Goal: Navigation & Orientation: Find specific page/section

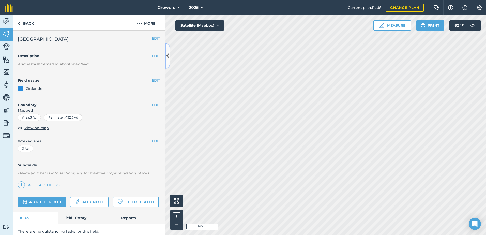
click at [167, 54] on icon at bounding box center [168, 55] width 3 height 9
